Goal: Connect with others: Participate in discussion

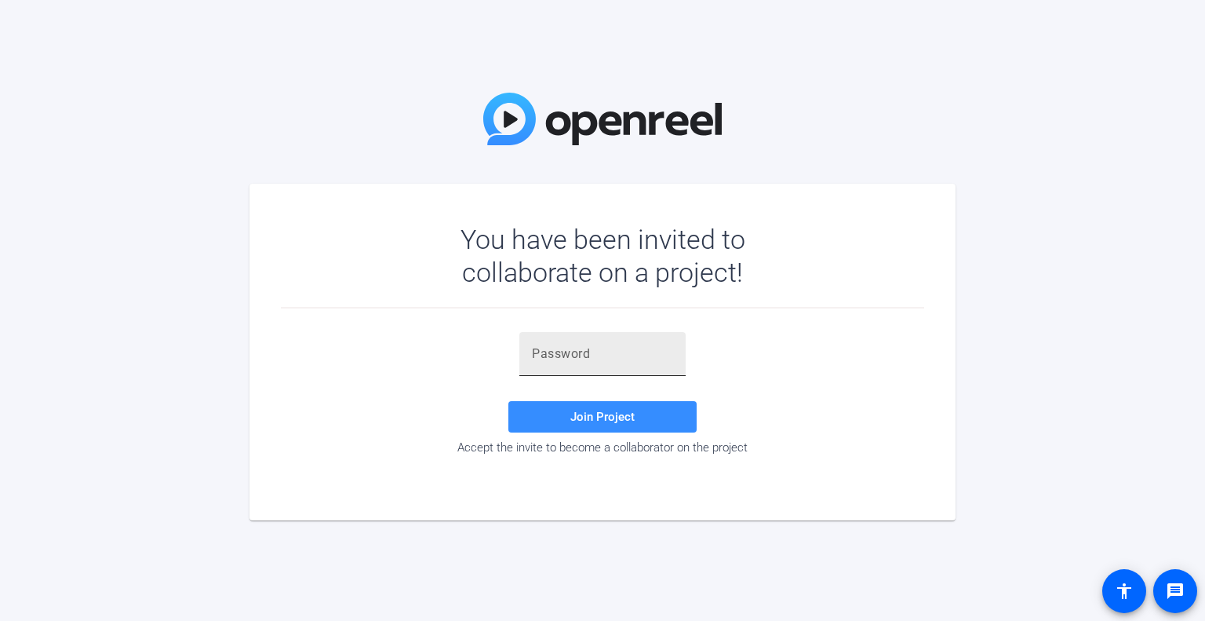
click at [600, 359] on input "text" at bounding box center [602, 353] width 141 height 19
paste input ",((8XT"
type input ",((8XT"
click at [584, 415] on span "Join Project" at bounding box center [602, 416] width 64 height 14
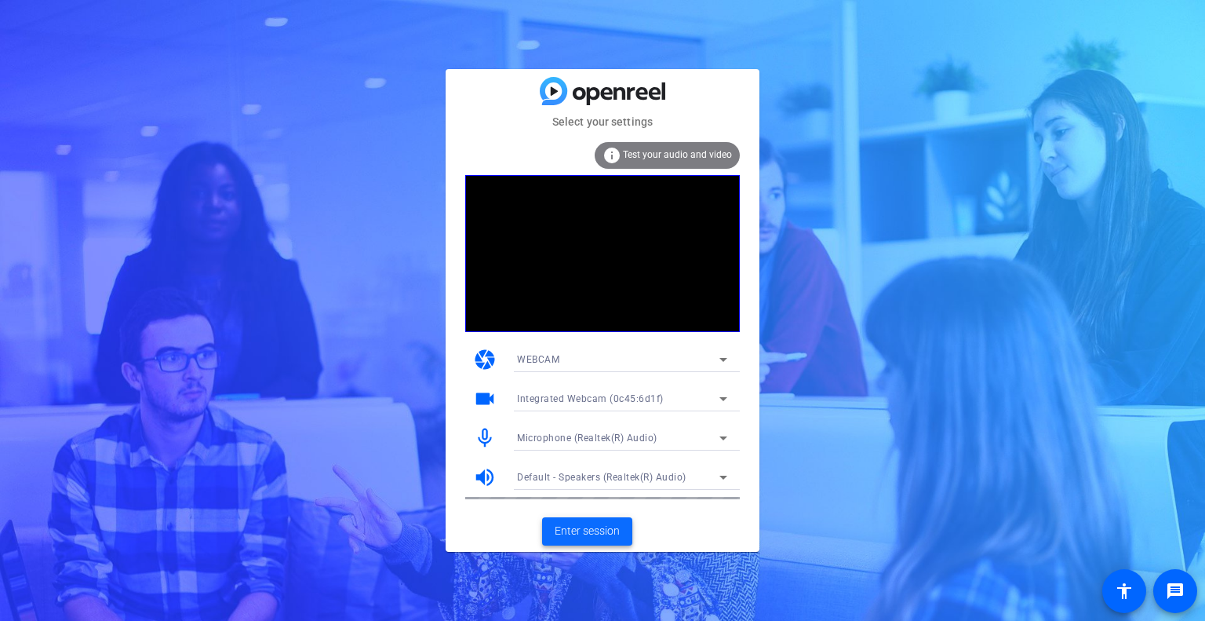
click at [575, 529] on span "Enter session" at bounding box center [587, 530] width 65 height 16
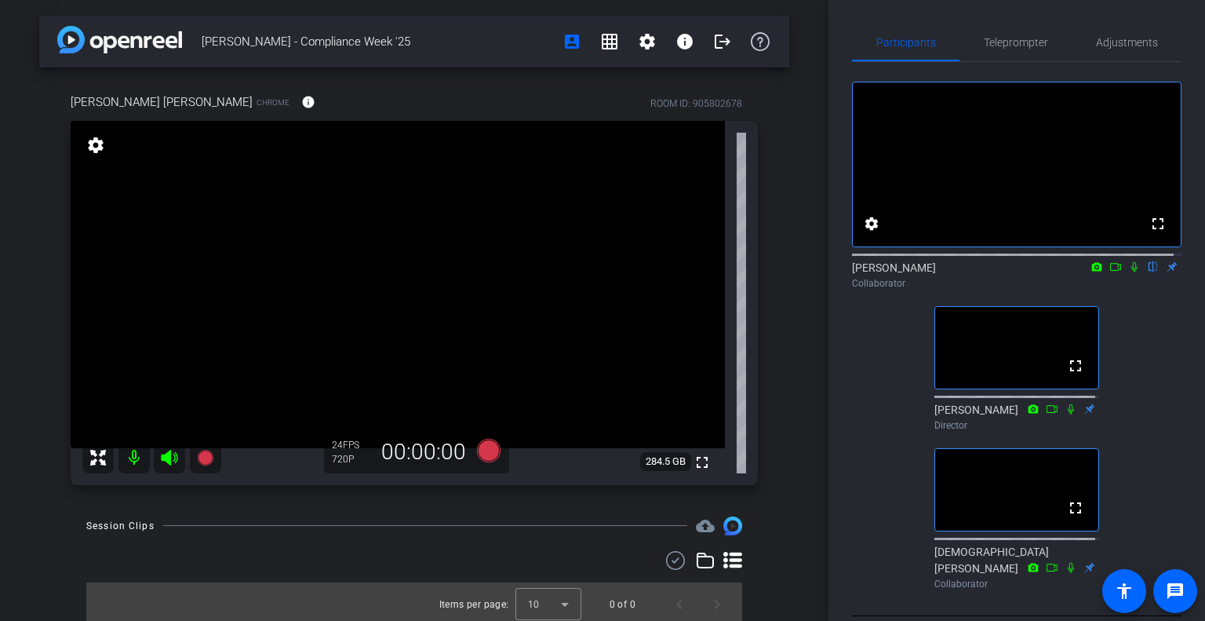
click at [600, 272] on icon at bounding box center [1134, 266] width 13 height 11
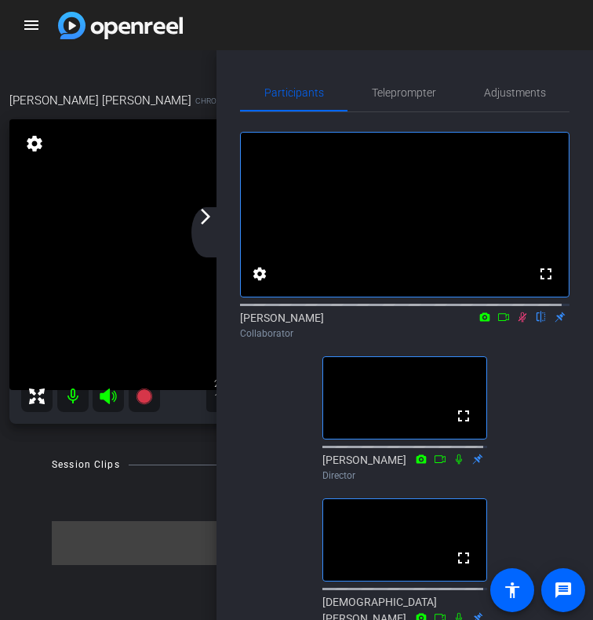
click at [210, 228] on div "arrow_back_ios_new arrow_forward_ios" at bounding box center [207, 232] width 33 height 50
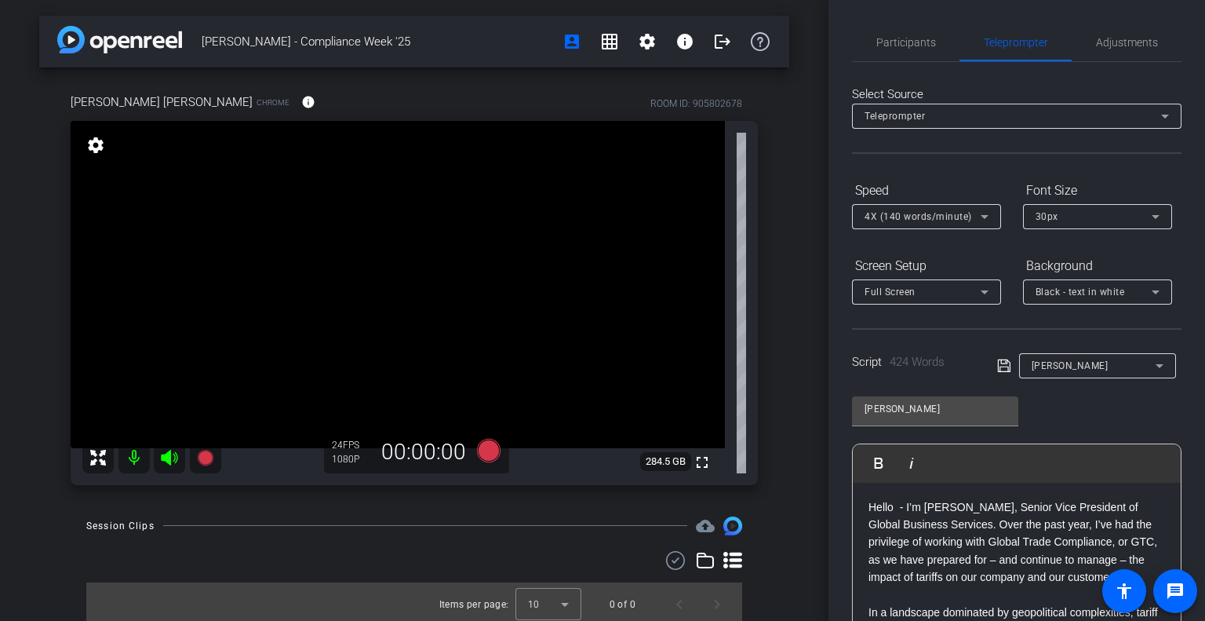
click at [600, 62] on div "Select Source Teleprompter Speed 4X (140 words/minute) Font Size 30px Screen Se…" at bounding box center [1016, 448] width 329 height 772
click at [600, 32] on div "Participants" at bounding box center [905, 43] width 107 height 38
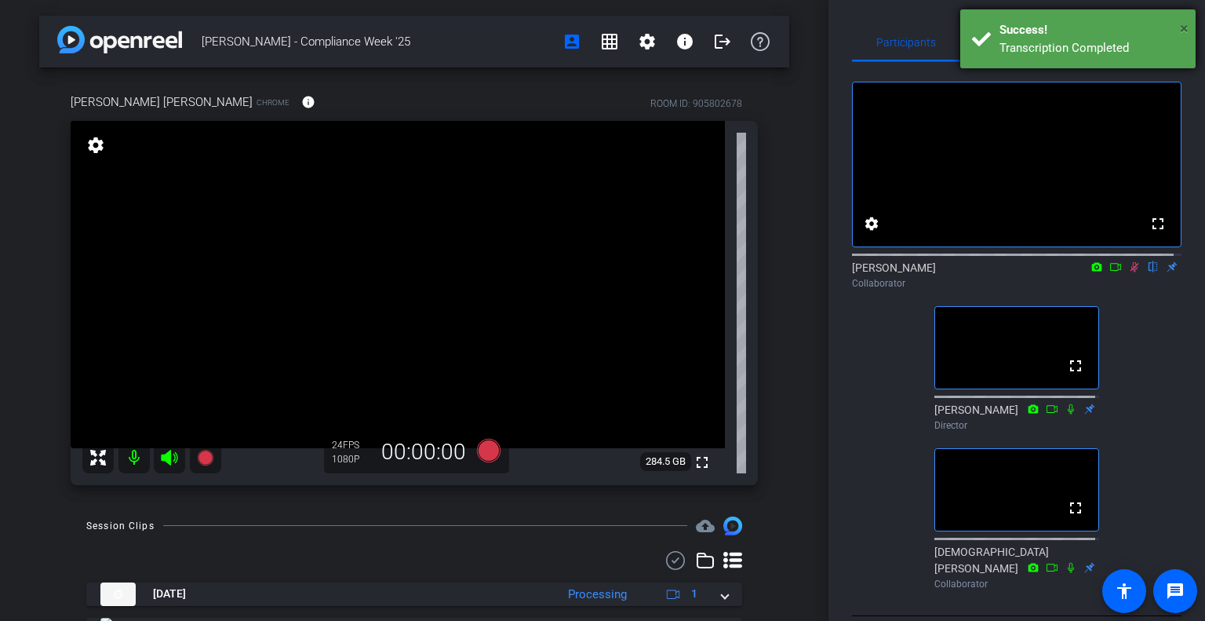
click at [600, 34] on span "×" at bounding box center [1184, 28] width 9 height 19
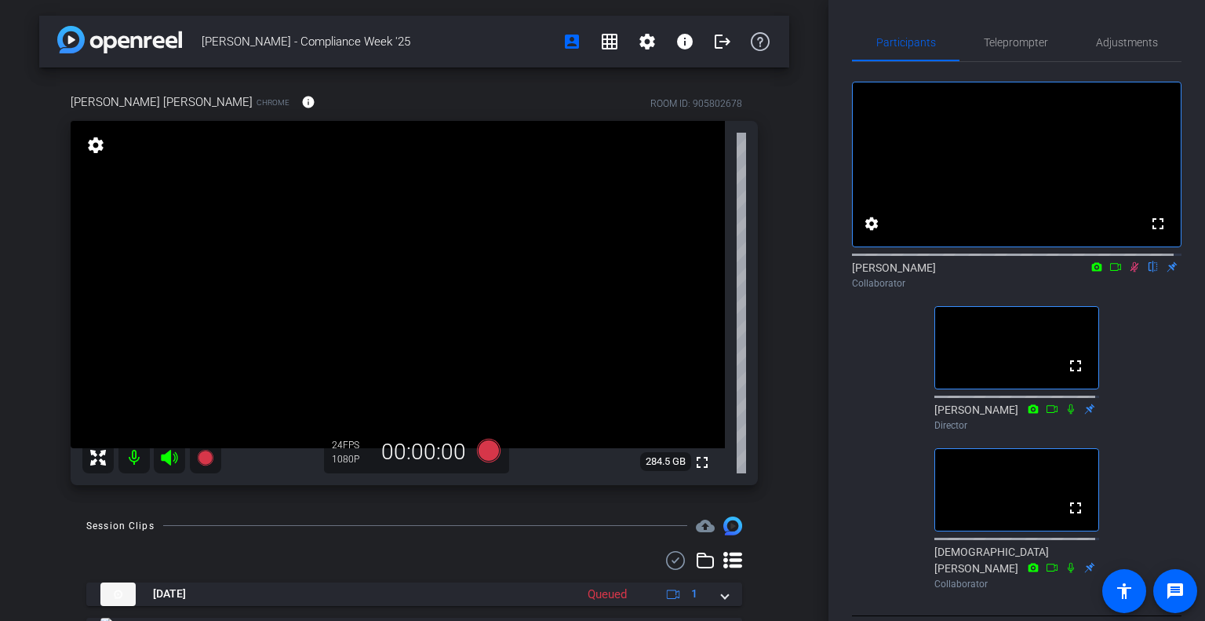
click at [600, 272] on icon at bounding box center [1134, 267] width 9 height 10
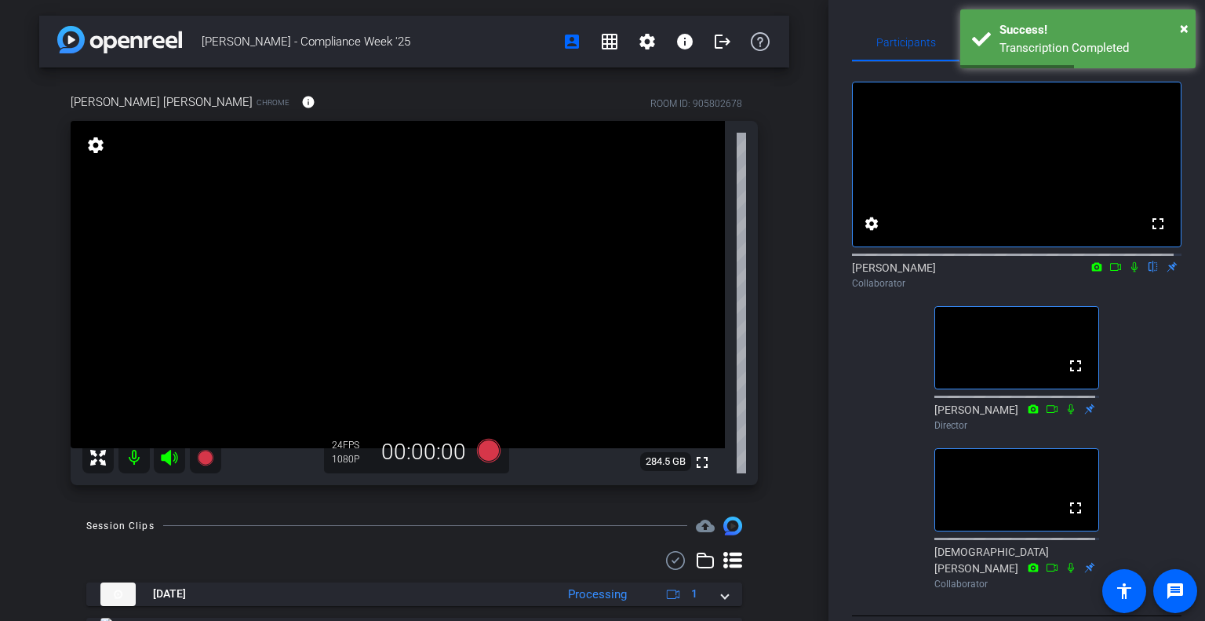
click at [600, 272] on icon at bounding box center [1134, 266] width 13 height 11
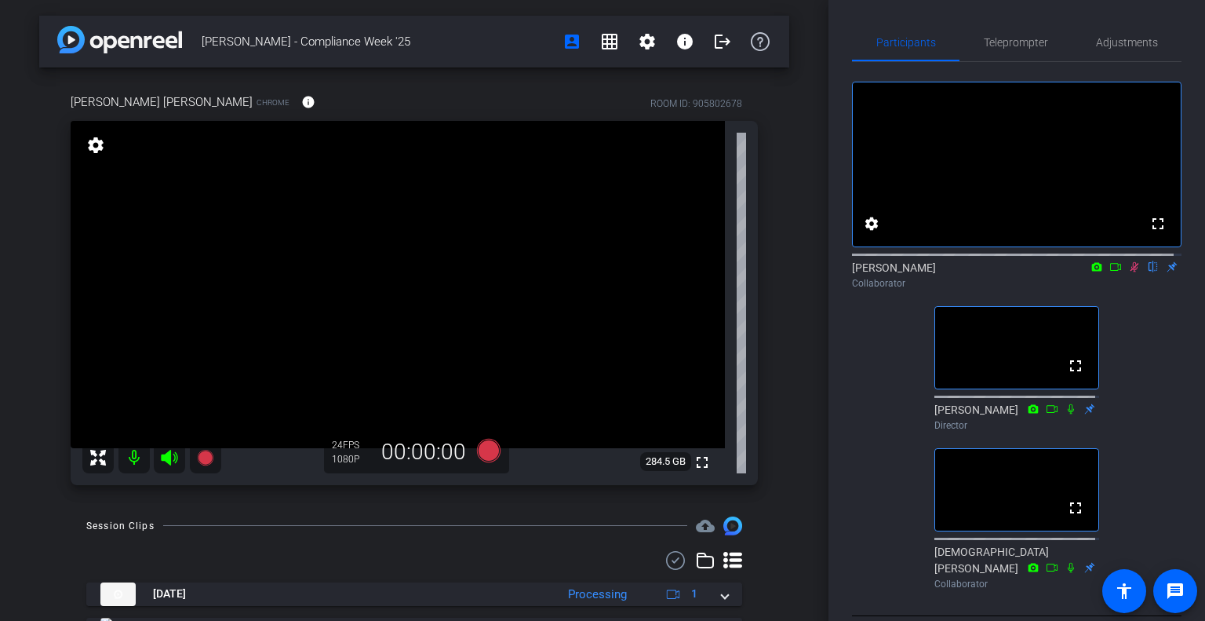
click at [600, 272] on icon at bounding box center [1134, 266] width 13 height 11
